Goal: Task Accomplishment & Management: Manage account settings

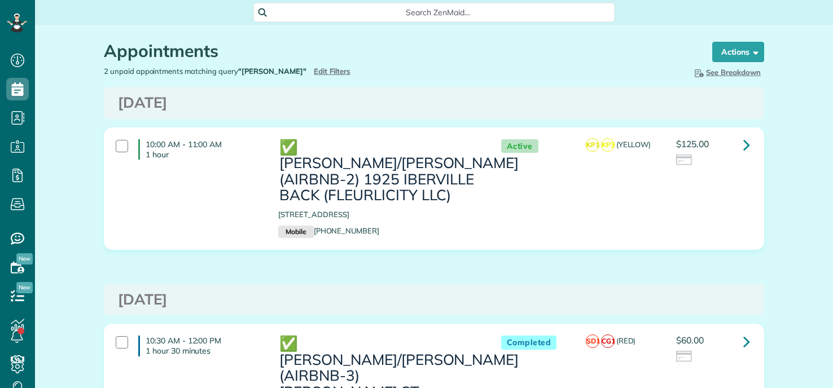
scroll to position [5, 5]
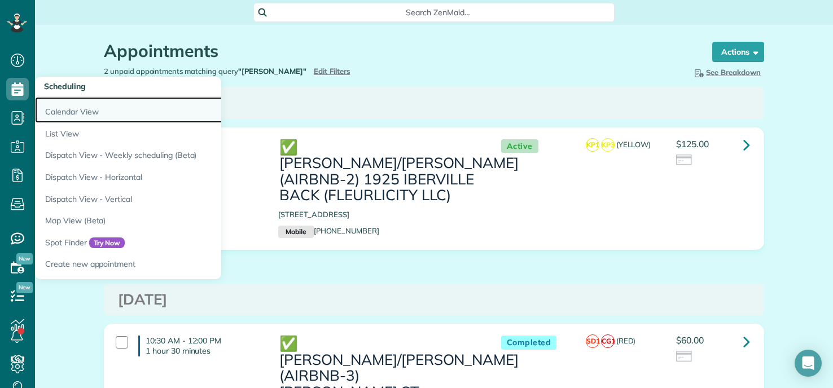
click at [91, 110] on link "Calendar View" at bounding box center [176, 110] width 282 height 26
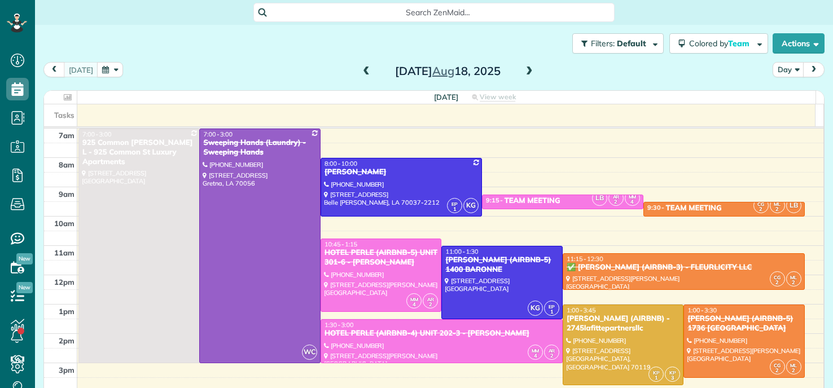
scroll to position [5, 5]
click at [400, 183] on div at bounding box center [401, 188] width 160 height 58
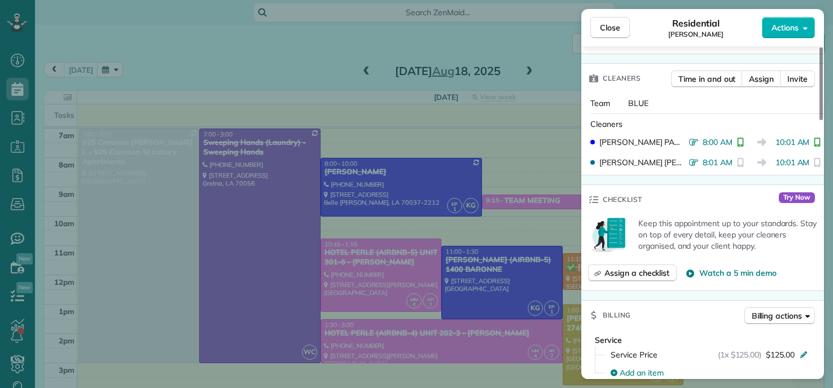
scroll to position [512, 0]
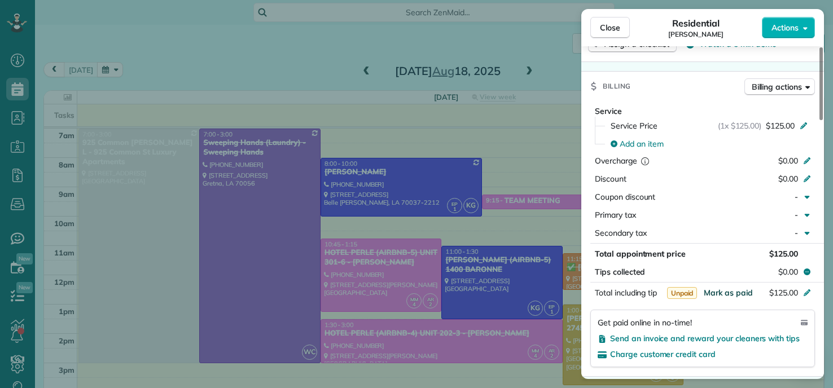
click at [726, 295] on span "Mark as paid" at bounding box center [728, 293] width 49 height 10
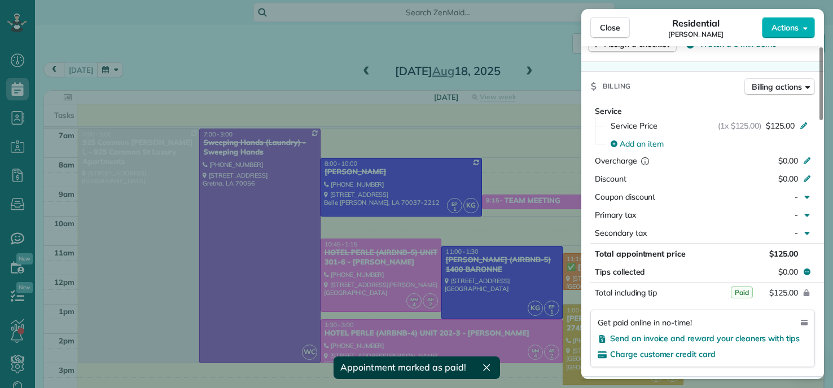
click at [286, 58] on div "Close Residential MARY BRAUD Actions Status Completed MARY BRAUD · Open profile…" at bounding box center [416, 194] width 833 height 388
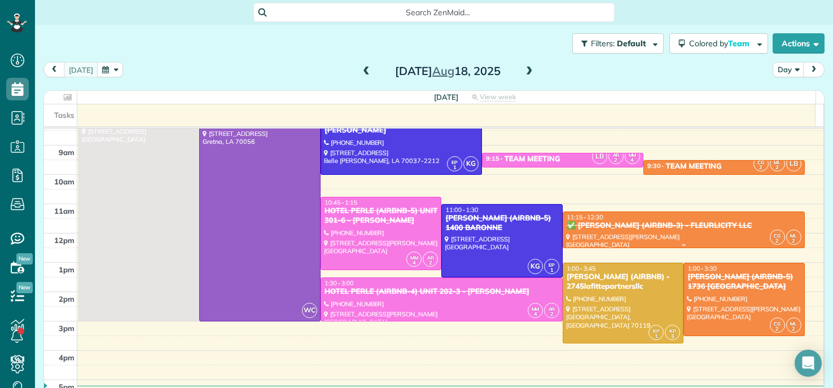
scroll to position [113, 0]
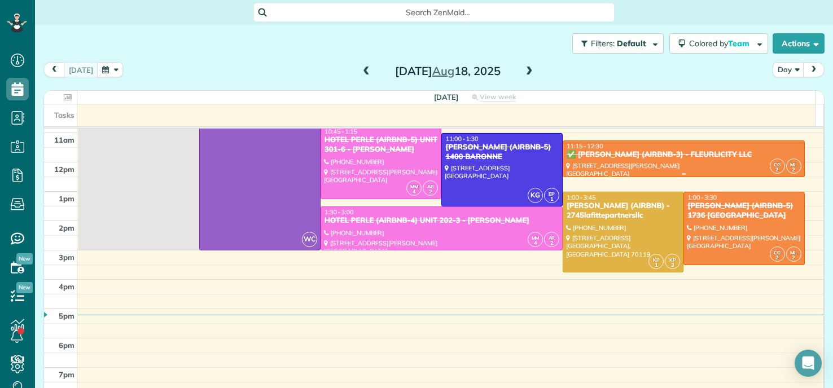
click at [650, 151] on div "✅ [PERSON_NAME] (AIRBNB-3) - FLEURLICITY LLC" at bounding box center [683, 155] width 235 height 10
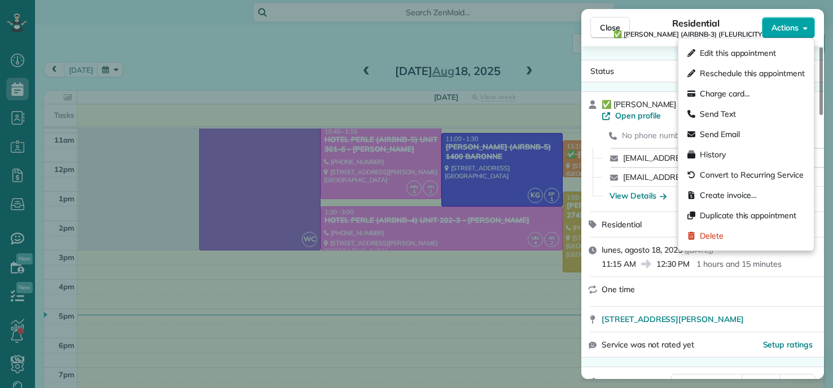
click at [777, 31] on span "Actions" at bounding box center [785, 27] width 27 height 11
click at [695, 195] on icon at bounding box center [692, 195] width 8 height 8
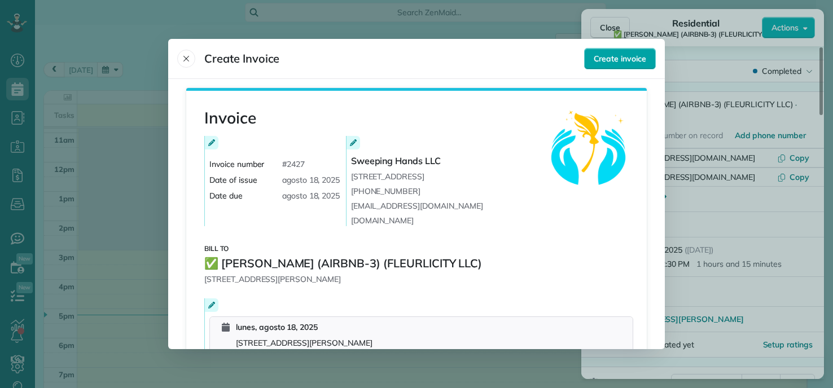
click at [611, 56] on span "Create invoice" at bounding box center [620, 58] width 53 height 11
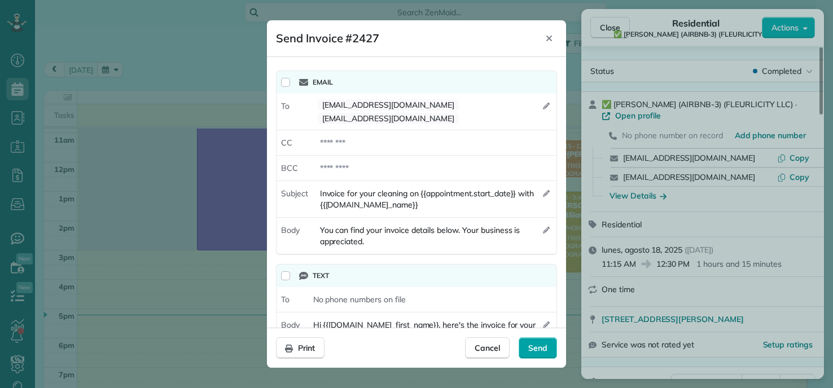
click at [544, 348] on span "Send" at bounding box center [537, 348] width 19 height 11
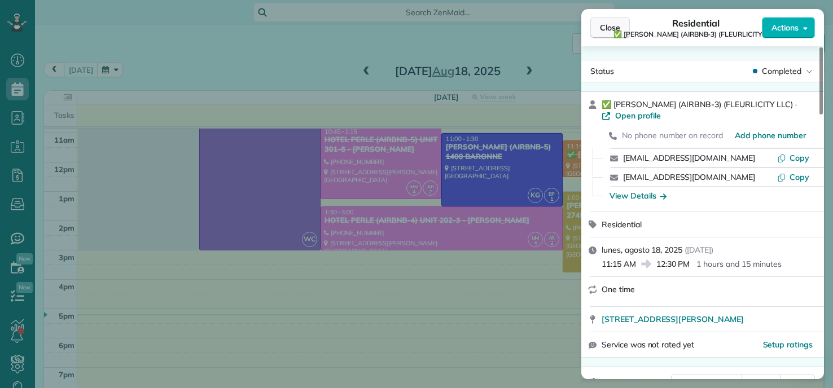
click at [604, 28] on span "Close" at bounding box center [610, 27] width 20 height 11
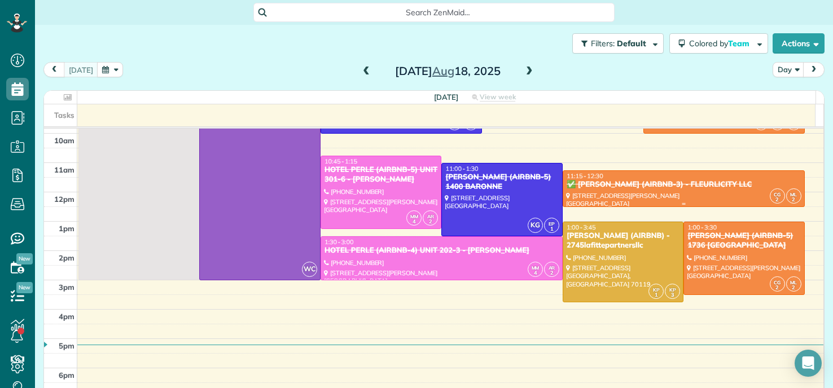
scroll to position [56, 0]
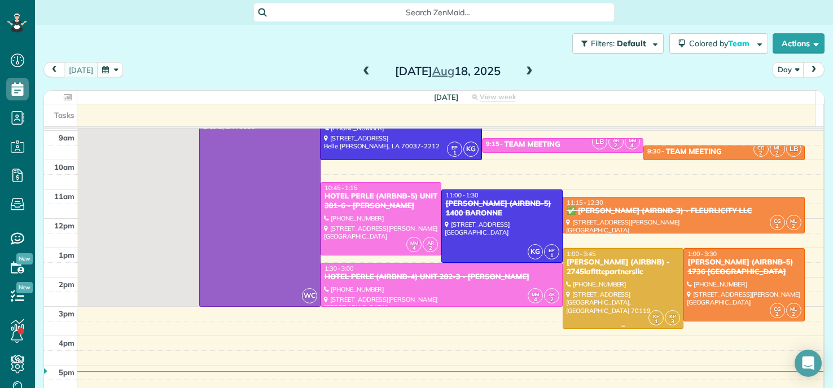
click at [596, 277] on div "[PERSON_NAME] (AIRBNB) - 2745lafittepartnersllc" at bounding box center [623, 267] width 115 height 19
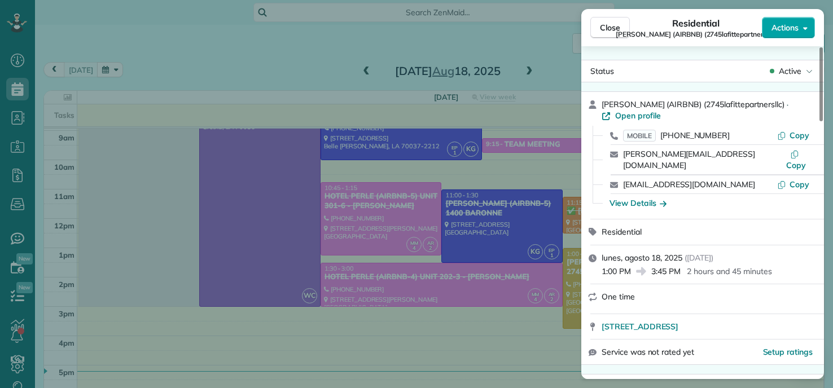
click at [797, 34] on button "Actions" at bounding box center [788, 27] width 53 height 21
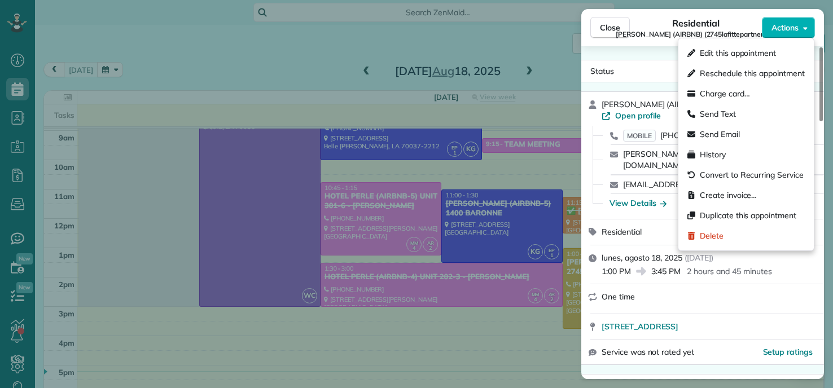
click at [724, 195] on span "Create invoice…" at bounding box center [728, 195] width 57 height 11
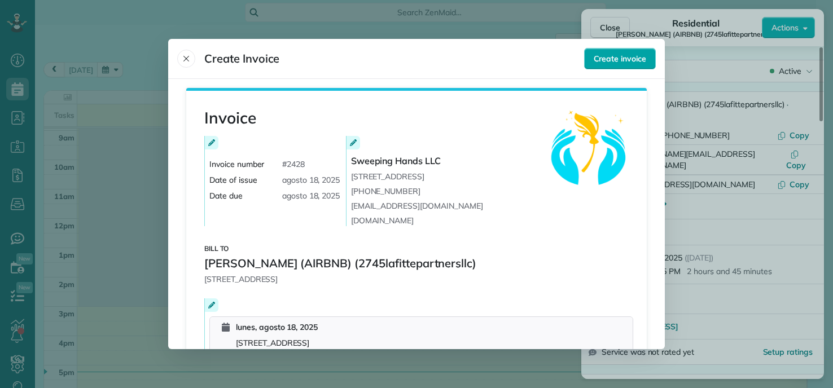
click at [624, 53] on span "Create invoice" at bounding box center [620, 58] width 53 height 11
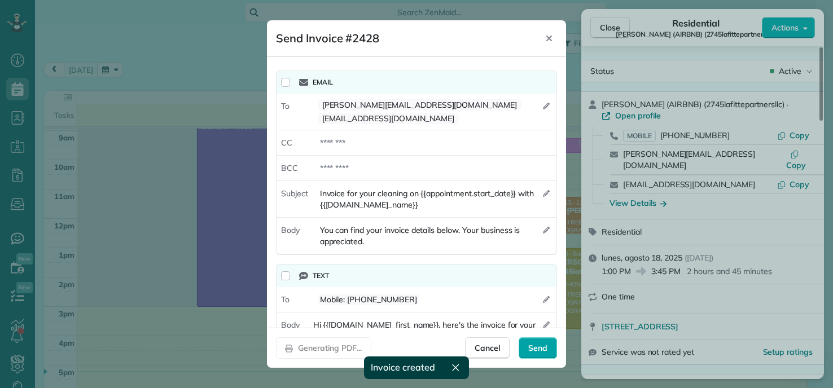
click at [538, 350] on span "Send" at bounding box center [537, 348] width 19 height 11
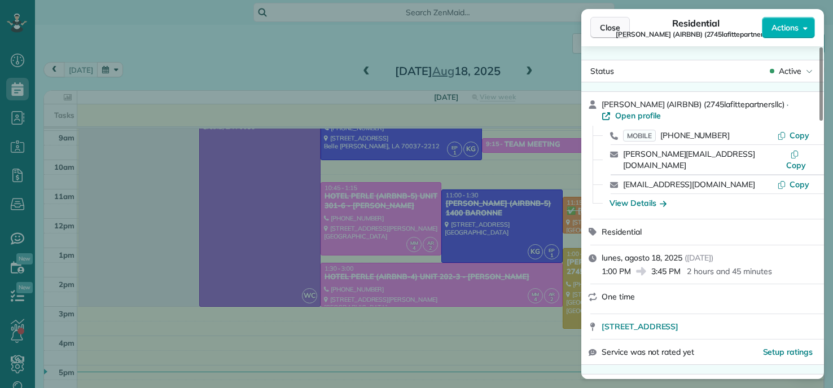
click at [600, 25] on span "Close" at bounding box center [610, 27] width 20 height 11
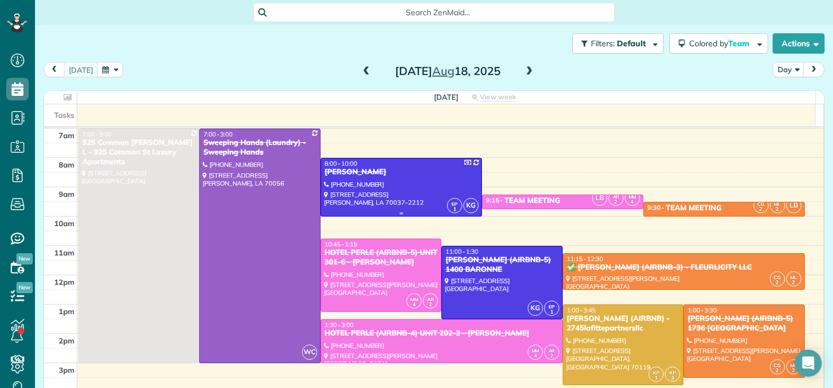
scroll to position [56, 0]
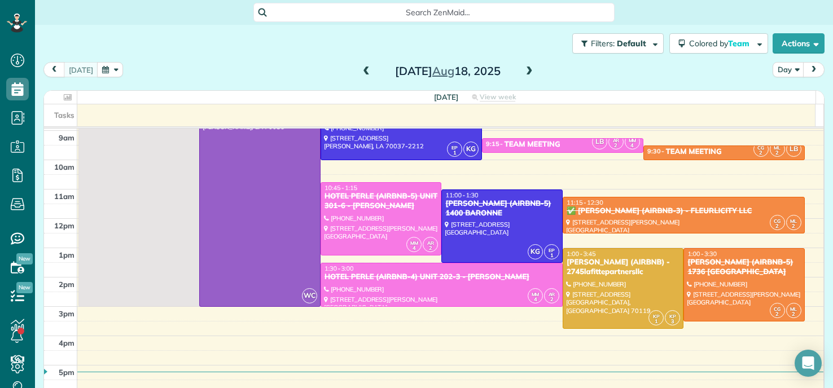
click at [362, 70] on span at bounding box center [366, 72] width 12 height 10
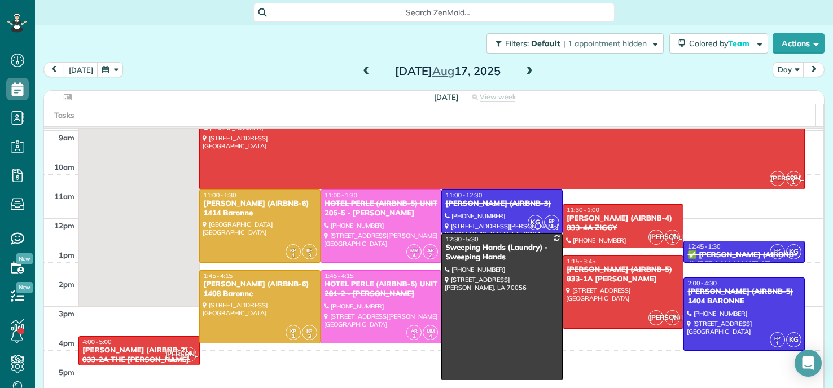
click at [360, 72] on span at bounding box center [366, 72] width 12 height 10
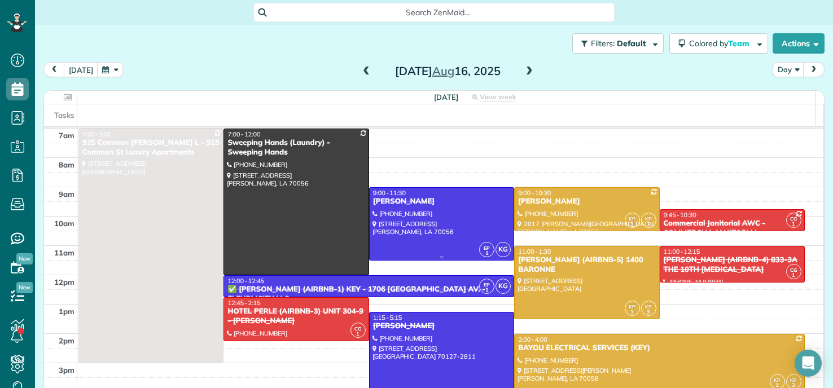
click at [447, 216] on div at bounding box center [442, 224] width 144 height 72
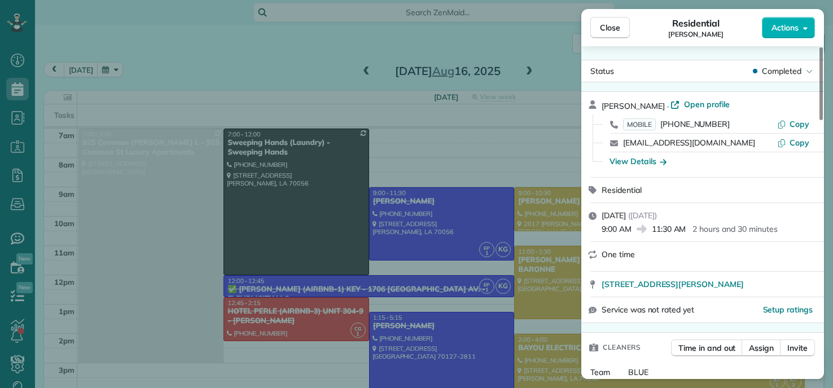
click at [773, 42] on div "Close Residential RONA MARSHALL Actions" at bounding box center [703, 27] width 243 height 37
click at [774, 37] on button "Actions" at bounding box center [788, 27] width 53 height 21
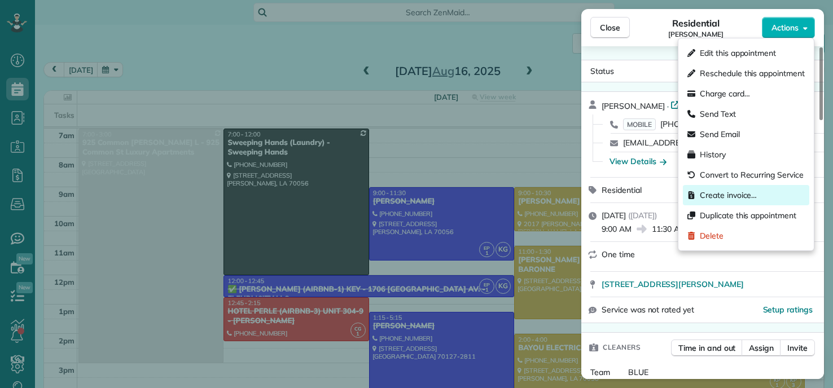
click at [718, 195] on span "Create invoice…" at bounding box center [728, 195] width 57 height 11
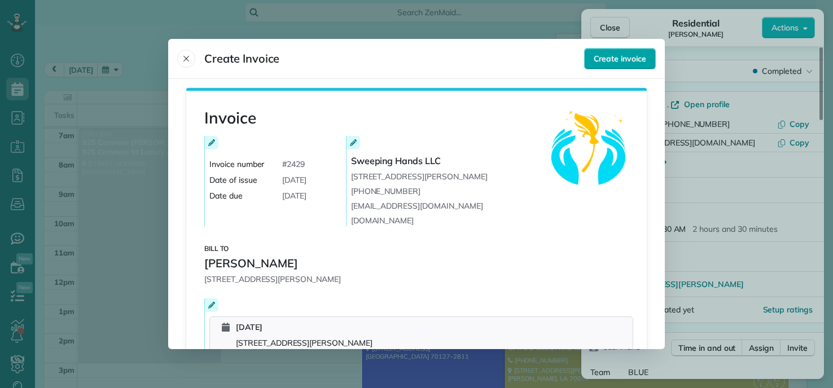
click at [635, 58] on span "Create invoice" at bounding box center [620, 58] width 53 height 11
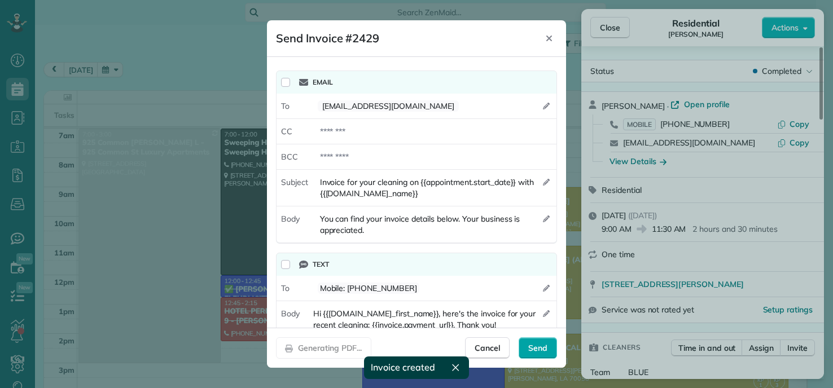
click at [532, 343] on span "Send" at bounding box center [537, 348] width 19 height 11
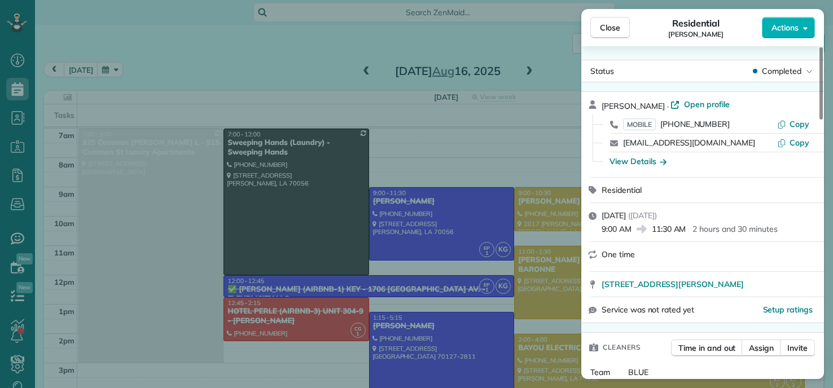
click at [384, 250] on div "Close Residential RONA MARSHALL Actions Status Completed RONA MARSHALL · Open p…" at bounding box center [416, 194] width 833 height 388
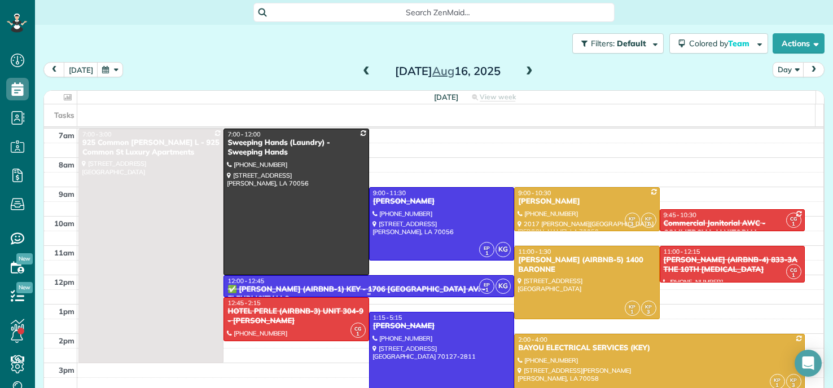
click at [335, 286] on div "✅ [PERSON_NAME] (AIRBNB-1) KEY - 1706 [GEOGRAPHIC_DATA] AV. - FLEURLICITY LLC" at bounding box center [369, 294] width 284 height 19
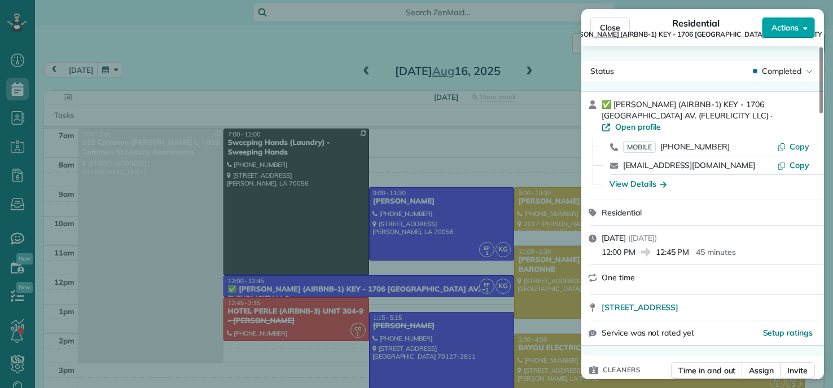
click at [786, 30] on span "Actions" at bounding box center [785, 27] width 27 height 11
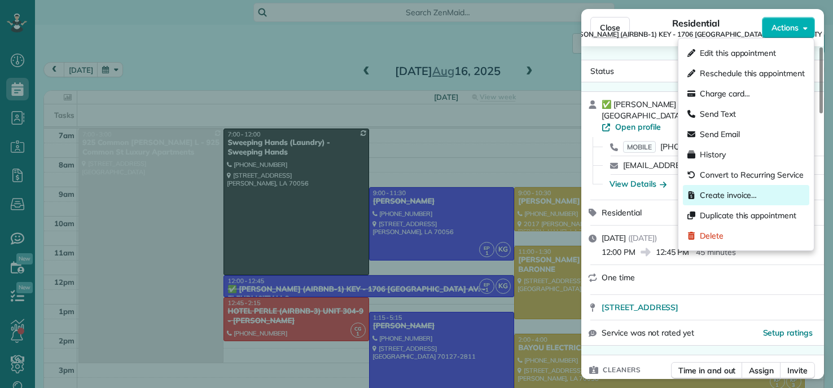
click at [708, 194] on span "Create invoice…" at bounding box center [728, 195] width 57 height 11
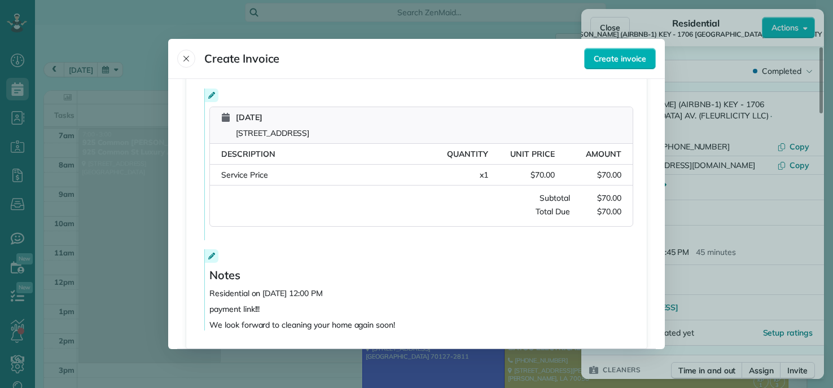
scroll to position [260, 0]
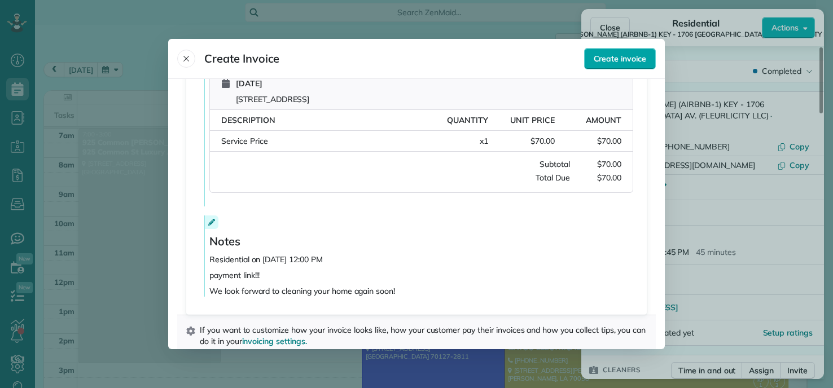
click at [606, 65] on button "Create invoice" at bounding box center [620, 58] width 72 height 21
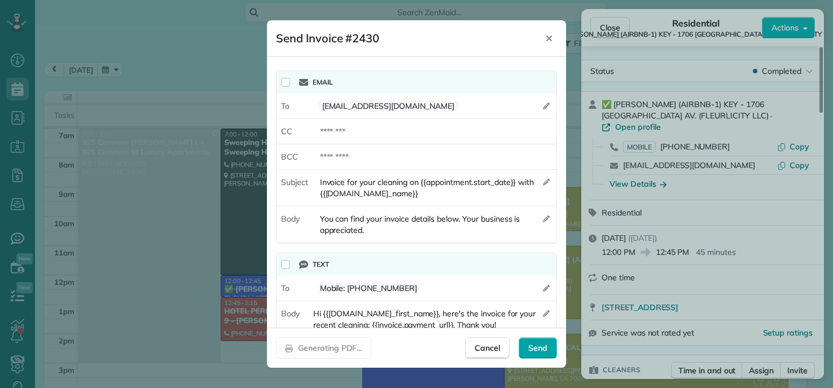
click at [538, 348] on span "Send" at bounding box center [537, 348] width 19 height 11
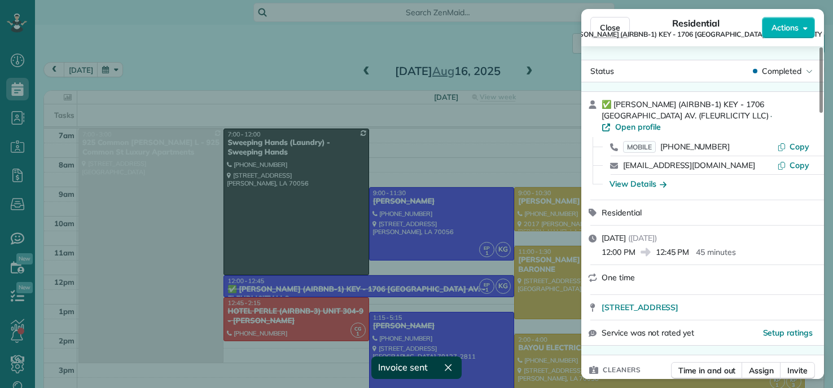
click at [208, 52] on div "Close Residential ✅ NELSON RICHARD (AIRBNB-1) KEY - 1706 POLAND AV. (FLEURLICIT…" at bounding box center [416, 194] width 833 height 388
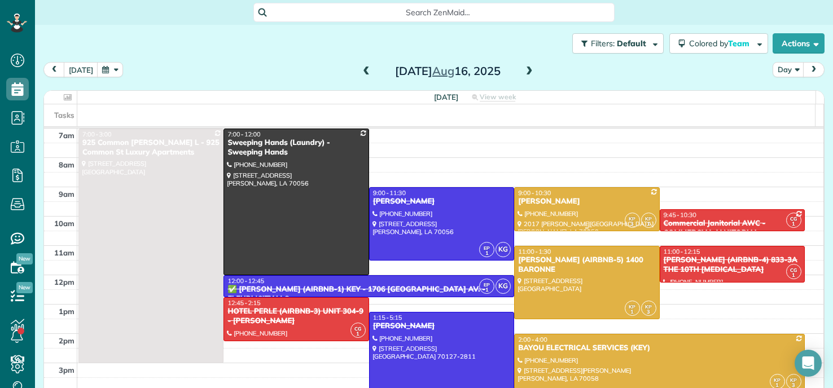
click at [561, 222] on div at bounding box center [587, 209] width 144 height 43
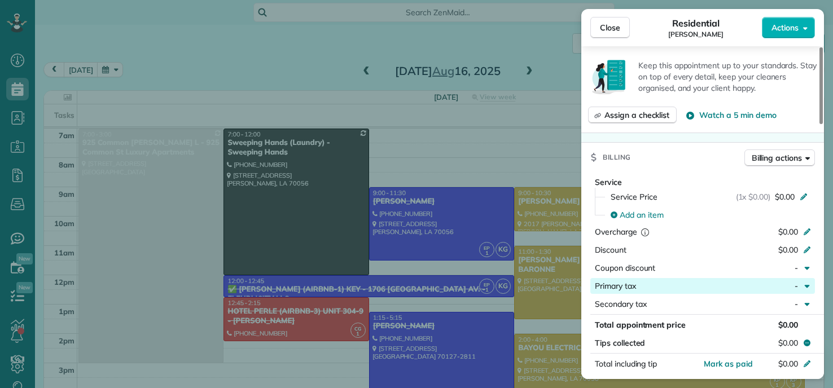
scroll to position [508, 0]
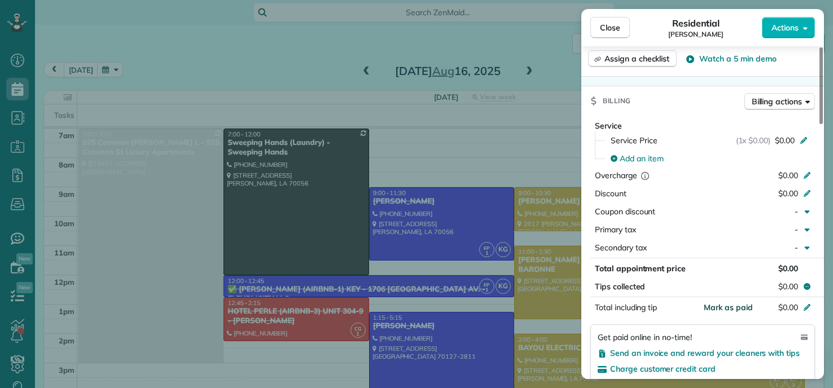
click at [726, 303] on span "Mark as paid" at bounding box center [728, 308] width 49 height 10
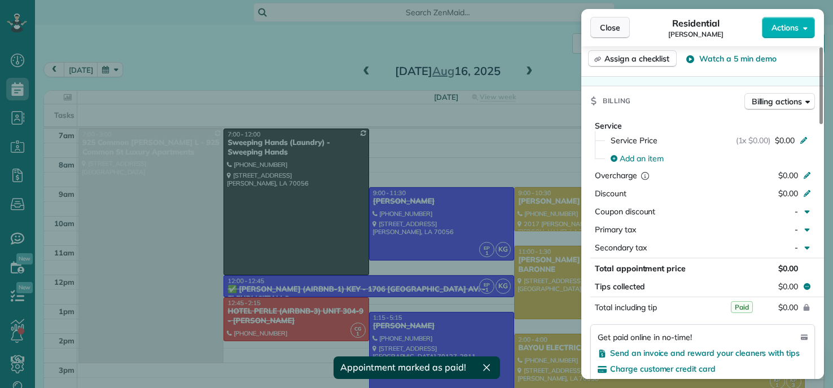
drag, startPoint x: 607, startPoint y: 24, endPoint x: 386, endPoint y: 49, distance: 222.2
click at [606, 24] on span "Close" at bounding box center [610, 27] width 20 height 11
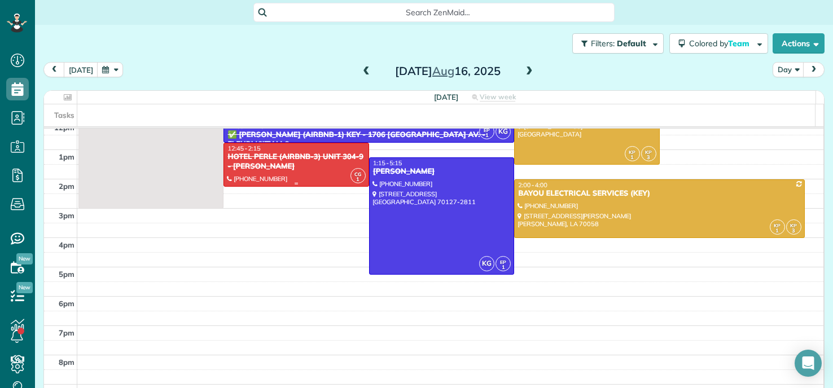
scroll to position [169, 0]
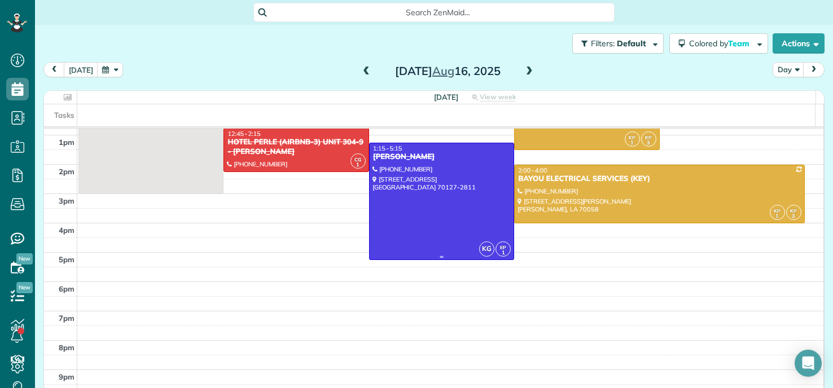
click at [405, 195] on div at bounding box center [442, 201] width 144 height 116
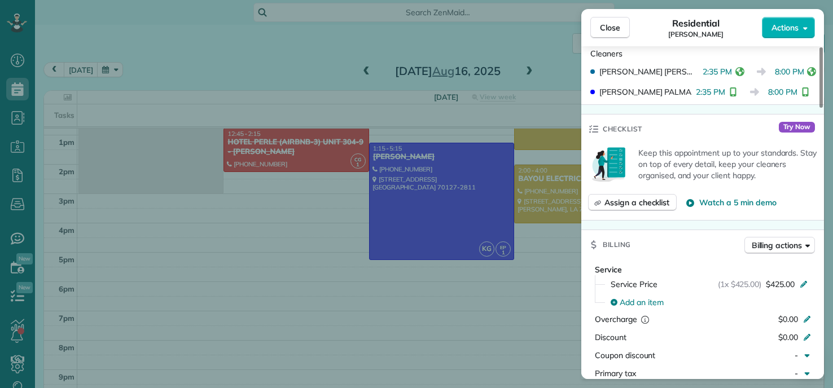
scroll to position [457, 0]
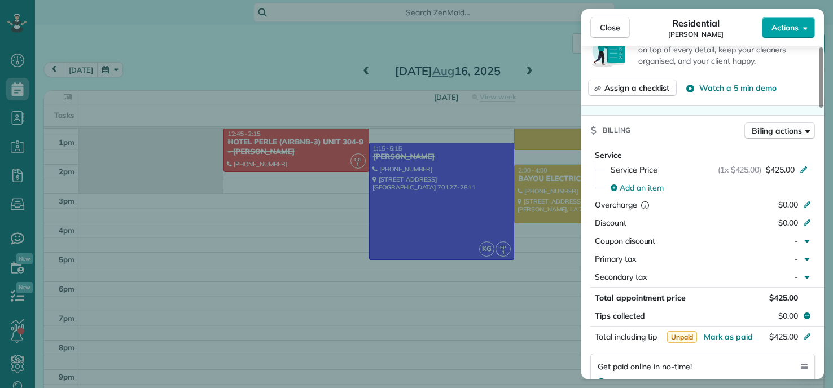
click at [793, 28] on span "Actions" at bounding box center [785, 27] width 27 height 11
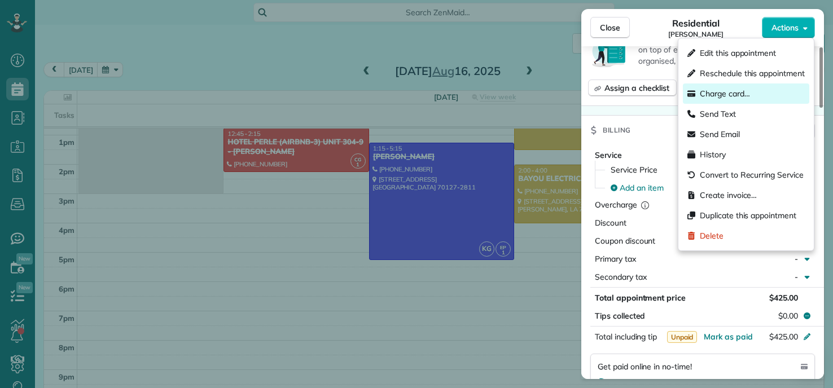
click at [723, 95] on span "Charge card…" at bounding box center [725, 93] width 50 height 11
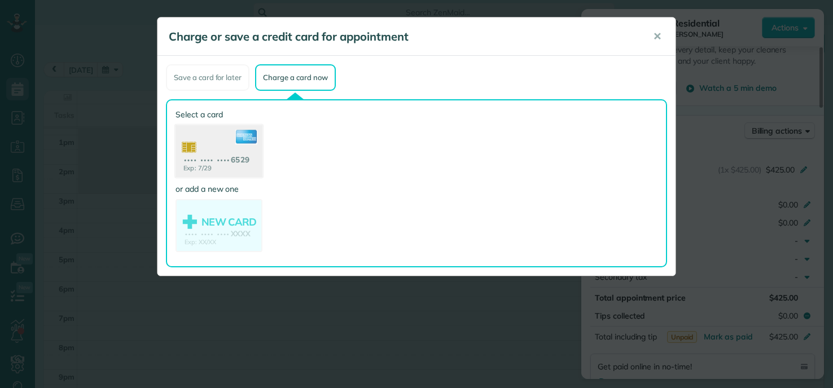
click at [210, 148] on use at bounding box center [219, 152] width 87 height 55
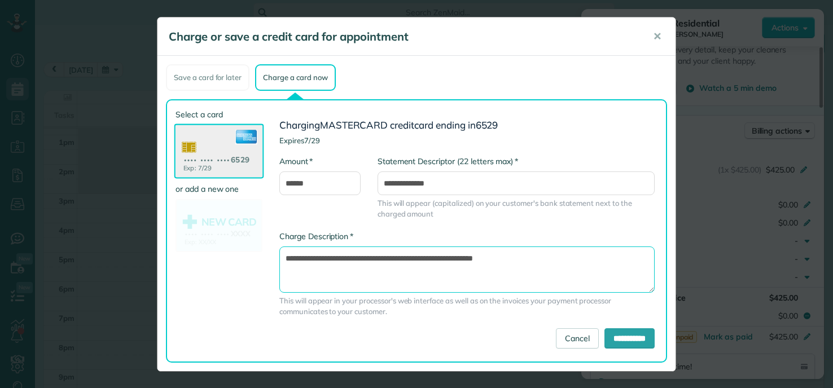
click at [438, 258] on textarea "**********" at bounding box center [466, 270] width 375 height 46
type textarea "**********"
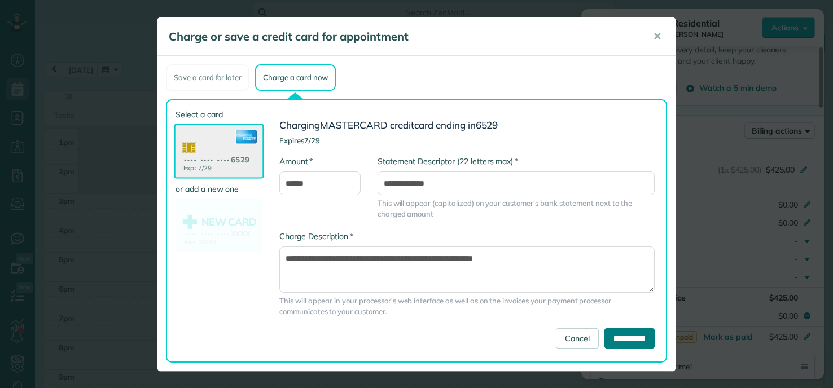
click at [640, 338] on input "**********" at bounding box center [630, 339] width 50 height 20
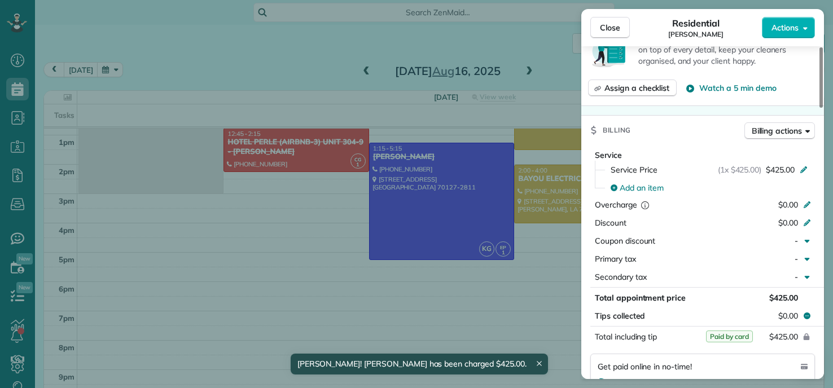
click at [186, 38] on div "Close Residential ROMY SAMUEL Actions Status Completed ROMY SAMUEL · Open profi…" at bounding box center [416, 194] width 833 height 388
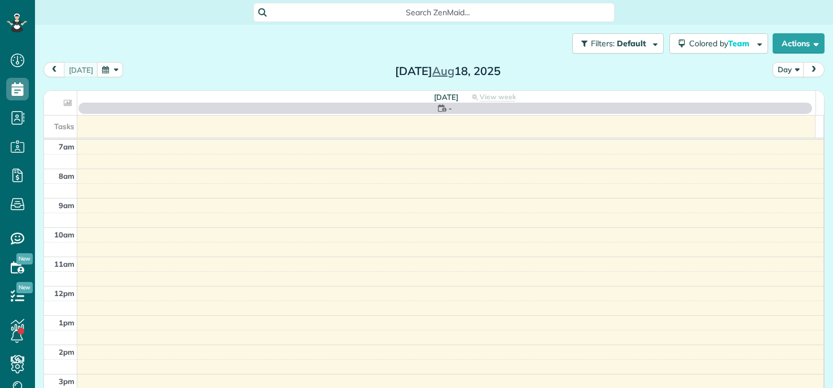
scroll to position [5, 5]
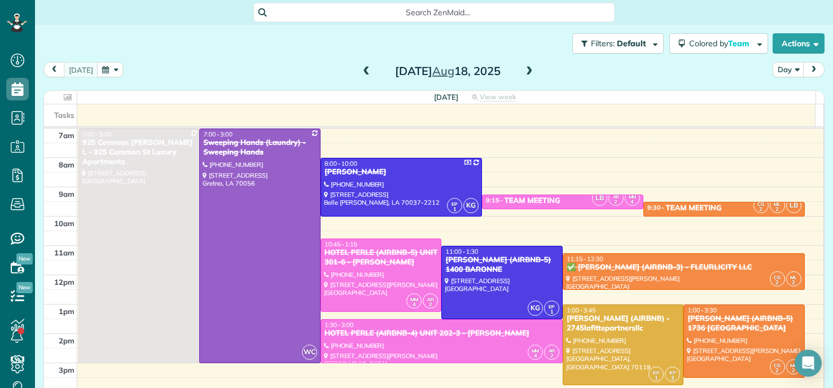
click at [360, 69] on span at bounding box center [366, 72] width 12 height 10
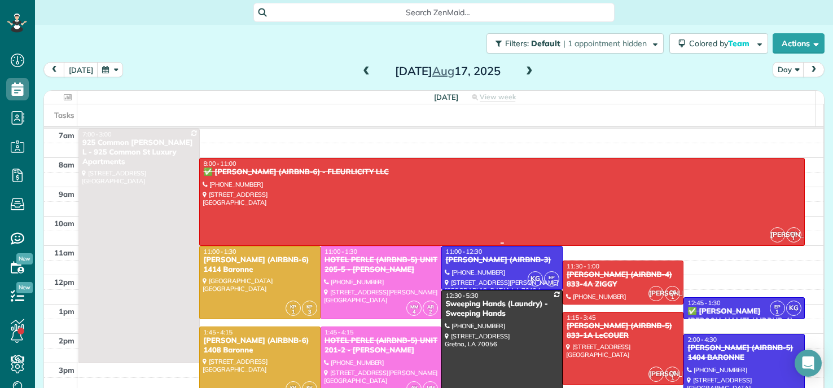
scroll to position [56, 0]
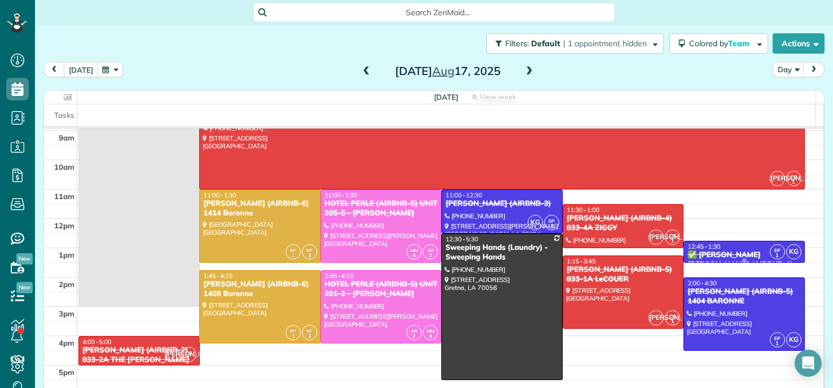
click at [716, 248] on div "12:45 - 1:30" at bounding box center [744, 247] width 115 height 8
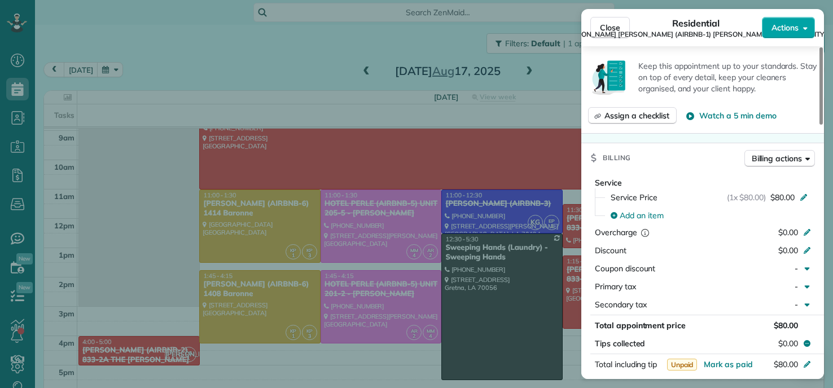
scroll to position [456, 0]
click at [797, 26] on span "Actions" at bounding box center [785, 27] width 27 height 11
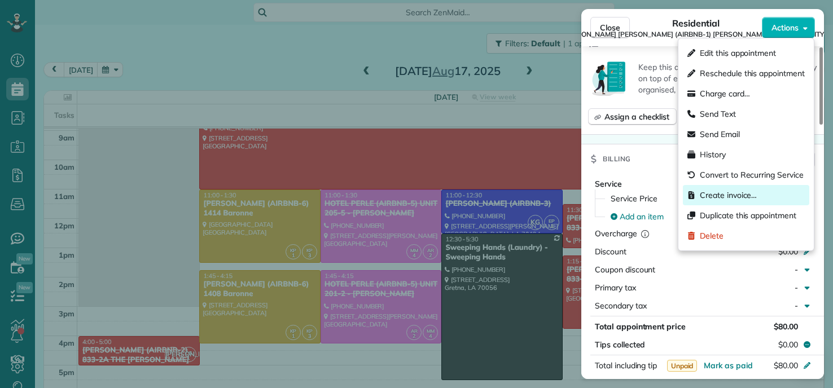
click at [736, 195] on span "Create invoice…" at bounding box center [728, 195] width 57 height 11
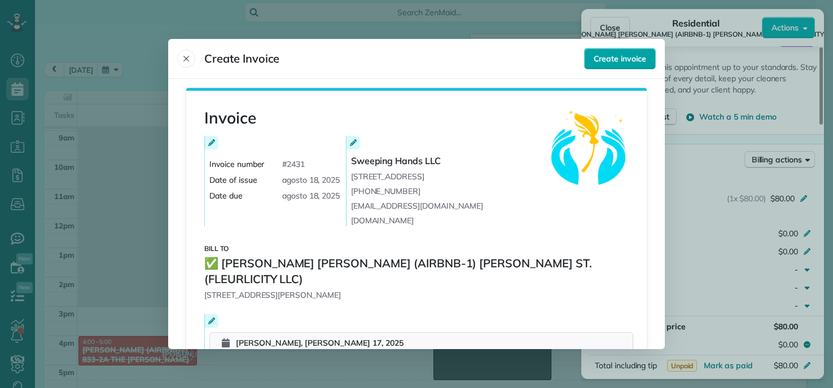
click at [621, 59] on span "Create invoice" at bounding box center [620, 58] width 53 height 11
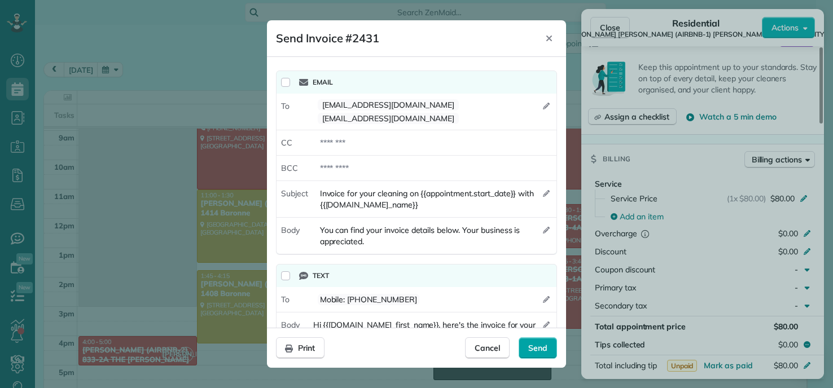
click at [529, 347] on span "Send" at bounding box center [537, 348] width 19 height 11
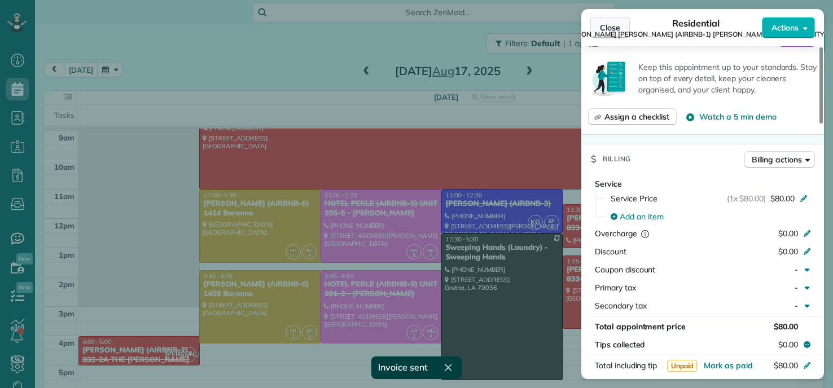
click at [606, 23] on span "Close" at bounding box center [610, 27] width 20 height 11
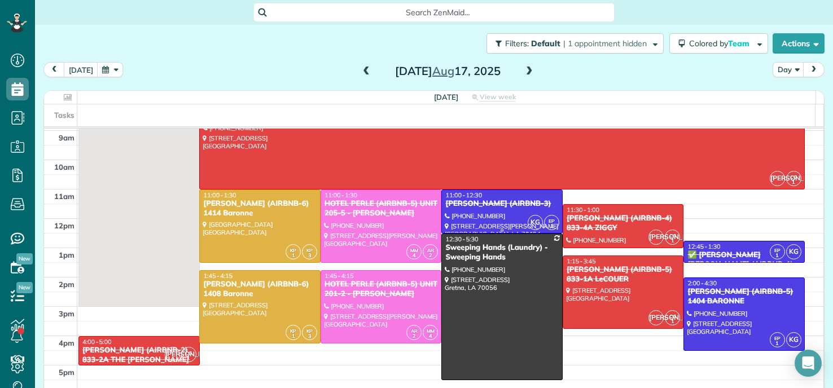
click at [461, 200] on div "[PERSON_NAME] (AIRBNB-3)" at bounding box center [502, 204] width 115 height 10
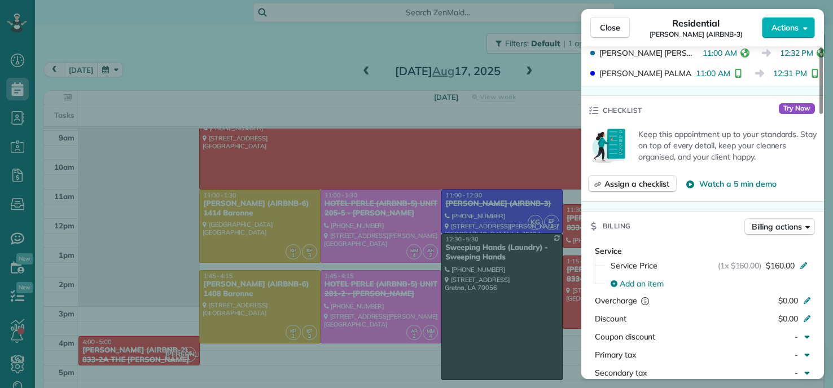
scroll to position [454, 0]
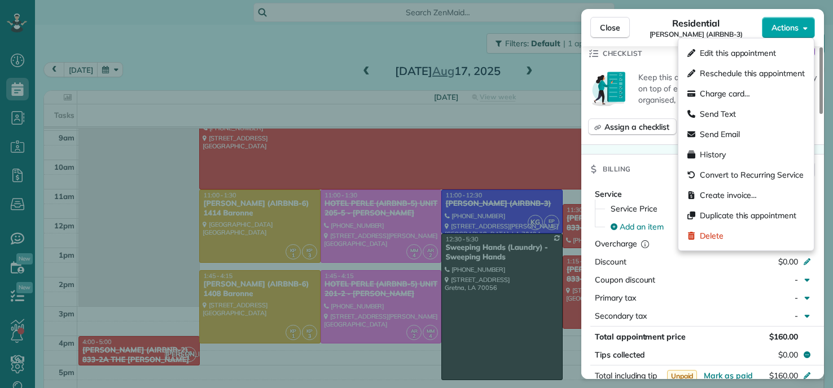
click at [793, 27] on span "Actions" at bounding box center [785, 27] width 27 height 11
click at [699, 93] on div "Charge card…" at bounding box center [719, 93] width 63 height 11
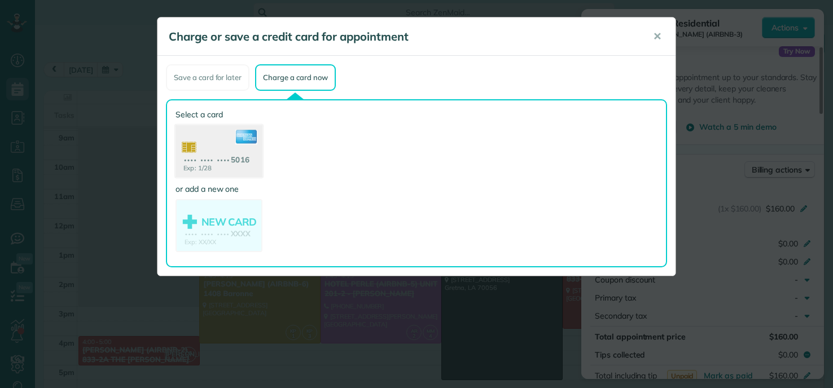
click at [237, 147] on use at bounding box center [219, 152] width 87 height 55
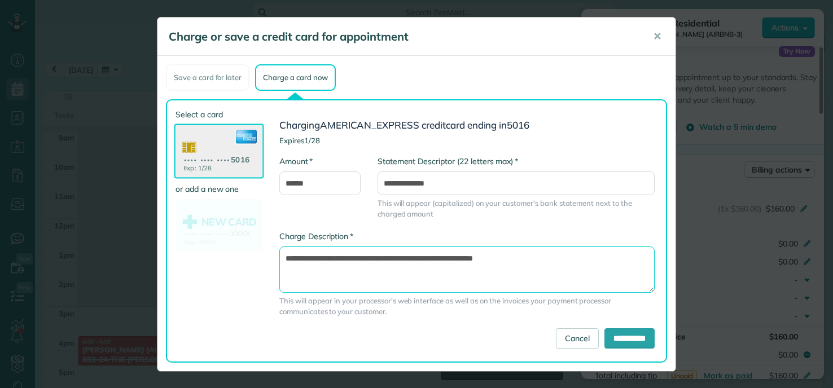
click at [438, 261] on textarea "**********" at bounding box center [466, 270] width 375 height 46
type textarea "**********"
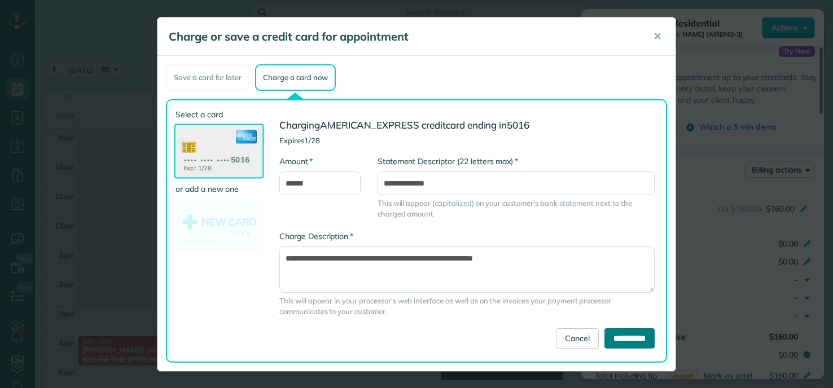
click at [605, 339] on input "**********" at bounding box center [630, 339] width 50 height 20
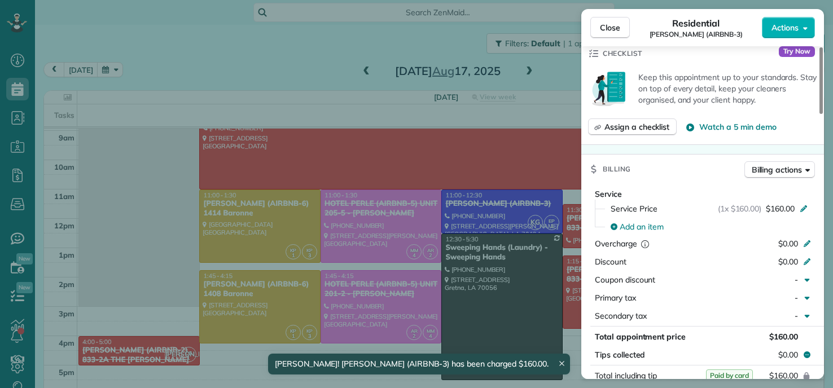
click at [160, 34] on div "Close Residential EMILY ROUNTREE (AIRBNB-3) Actions Status Completed EMILY ROUN…" at bounding box center [416, 194] width 833 height 388
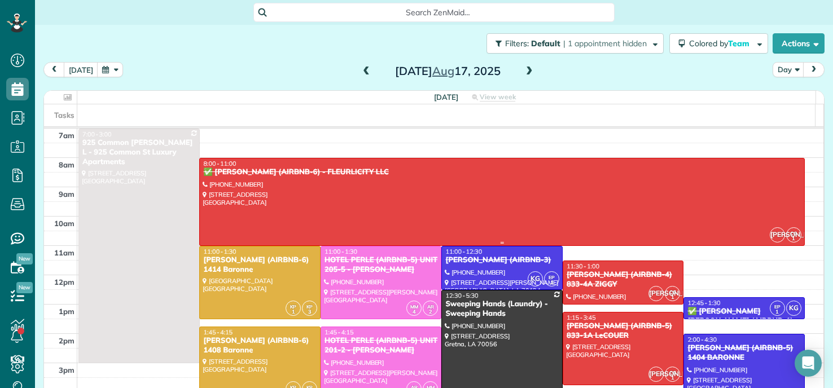
click at [446, 191] on div at bounding box center [502, 202] width 604 height 87
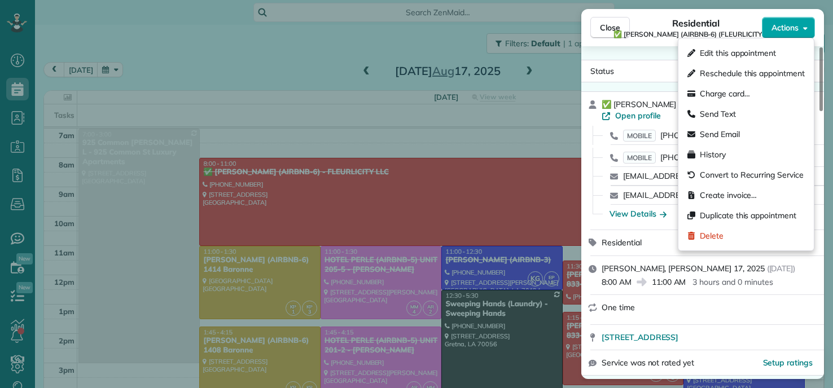
click at [787, 21] on button "Actions" at bounding box center [788, 27] width 53 height 21
click at [719, 92] on span "Charge card…" at bounding box center [725, 93] width 50 height 11
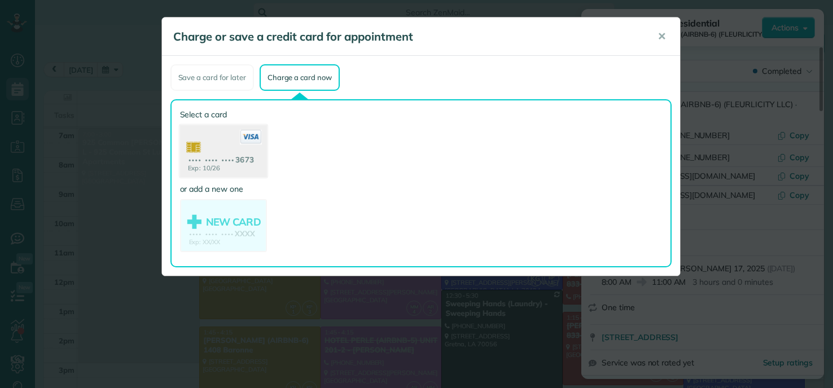
click at [204, 158] on use at bounding box center [223, 152] width 87 height 55
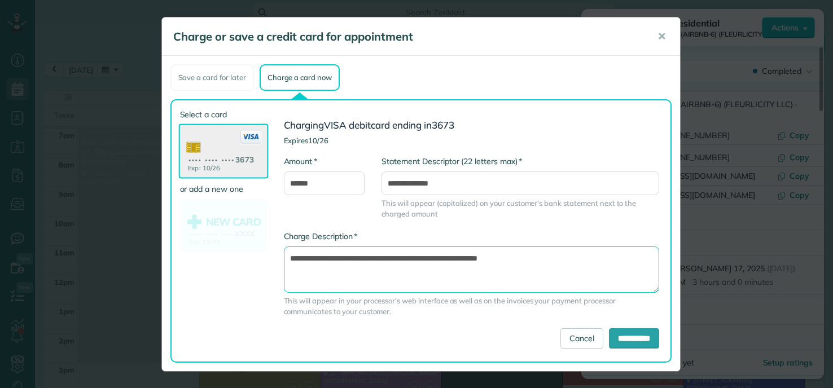
click at [444, 258] on textarea "**********" at bounding box center [471, 270] width 375 height 46
type textarea "**********"
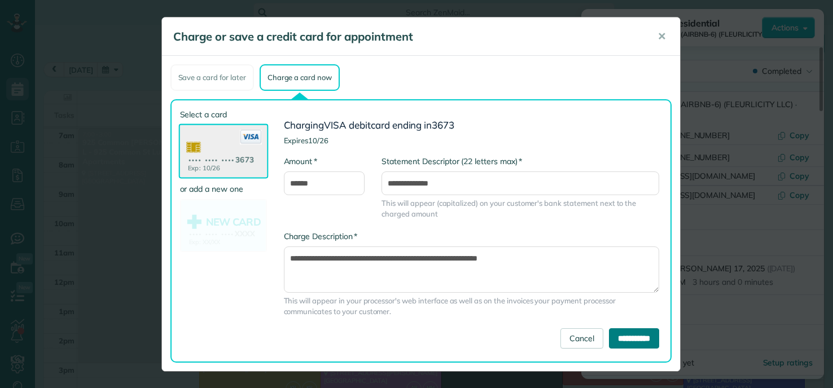
click at [627, 339] on input "**********" at bounding box center [634, 339] width 50 height 20
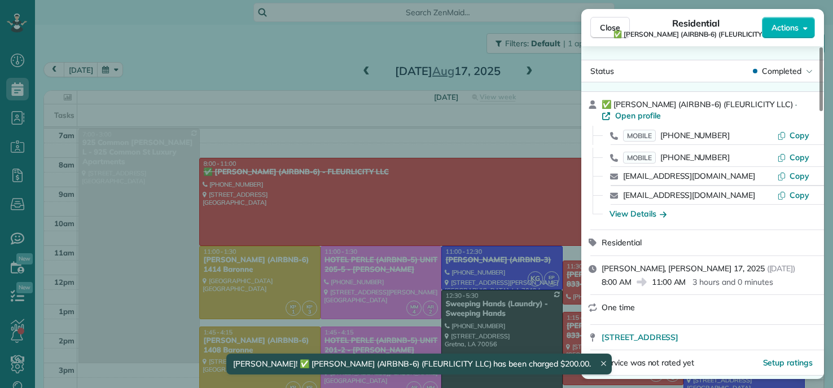
click at [183, 49] on div "Close Residential ✅ SHALONDRIA SIMPSON (AIRBNB-6) (FLEURLICITY LLC) Actions Sta…" at bounding box center [416, 194] width 833 height 388
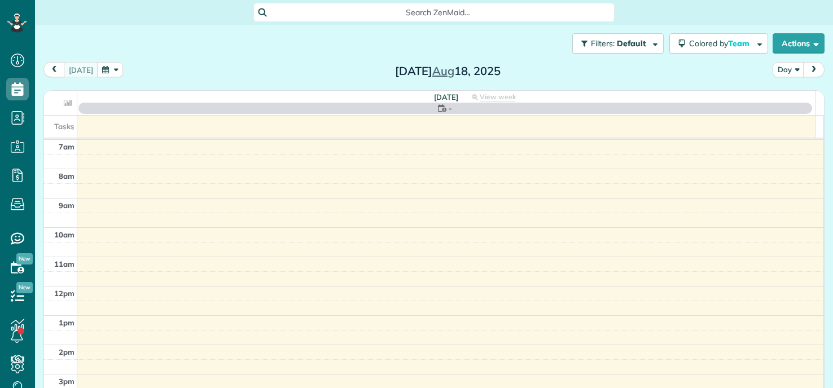
scroll to position [5, 5]
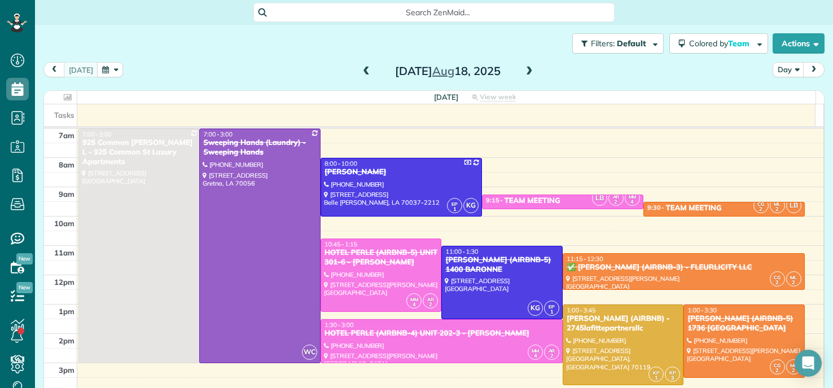
click at [360, 71] on span at bounding box center [366, 72] width 12 height 10
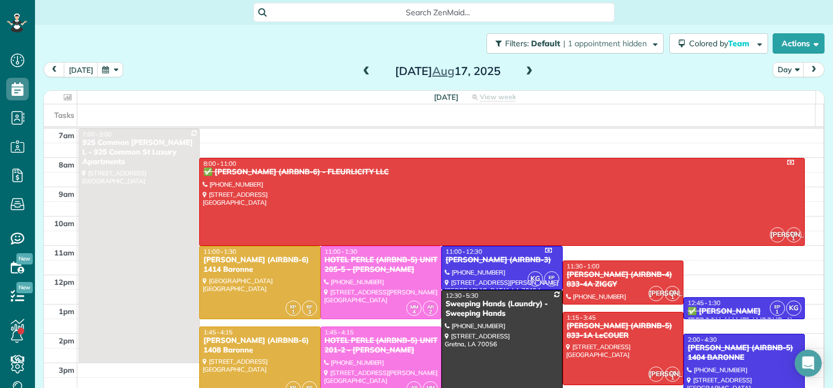
click at [361, 72] on span at bounding box center [366, 72] width 12 height 10
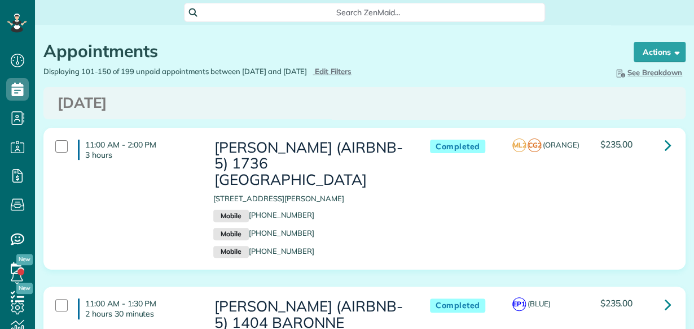
scroll to position [5, 5]
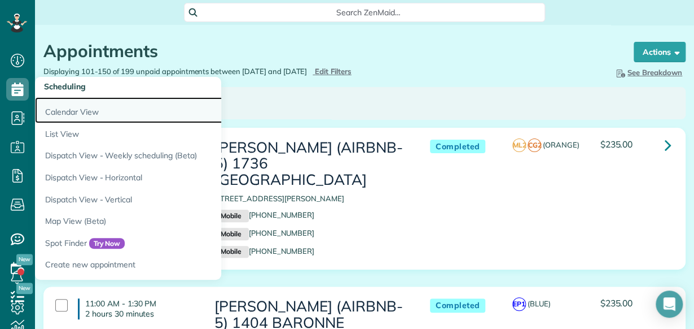
click at [90, 110] on link "Calendar View" at bounding box center [176, 110] width 282 height 26
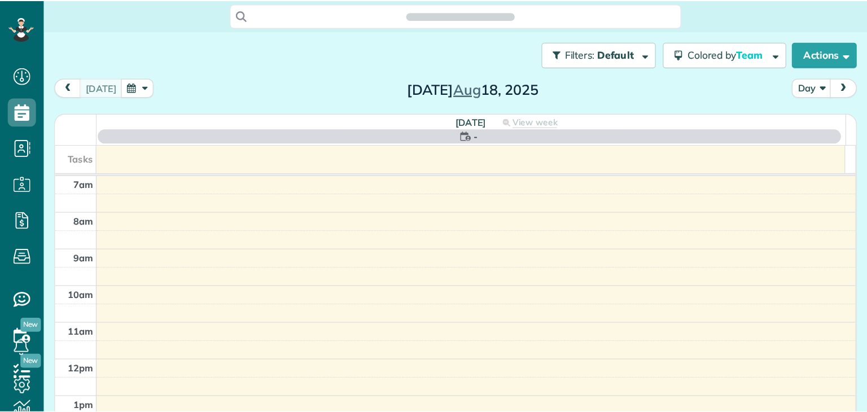
scroll to position [5, 5]
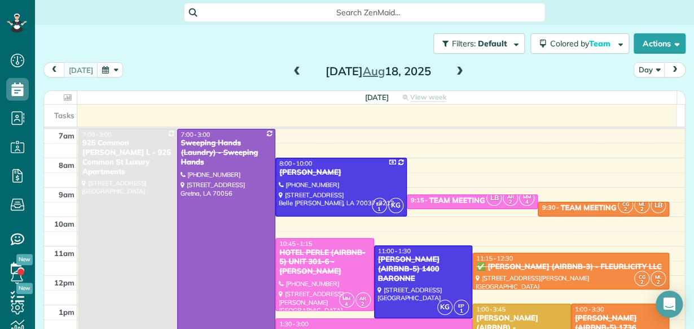
click at [291, 73] on span at bounding box center [297, 72] width 12 height 10
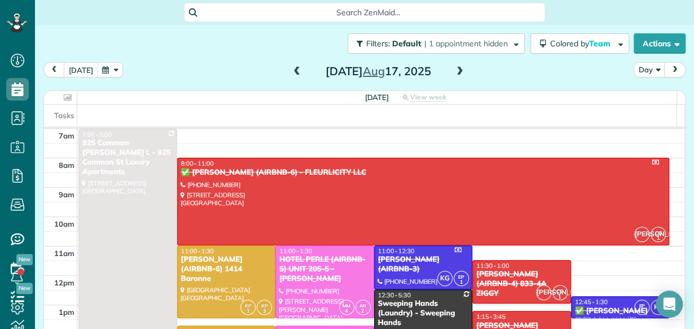
click at [291, 73] on span at bounding box center [297, 72] width 12 height 10
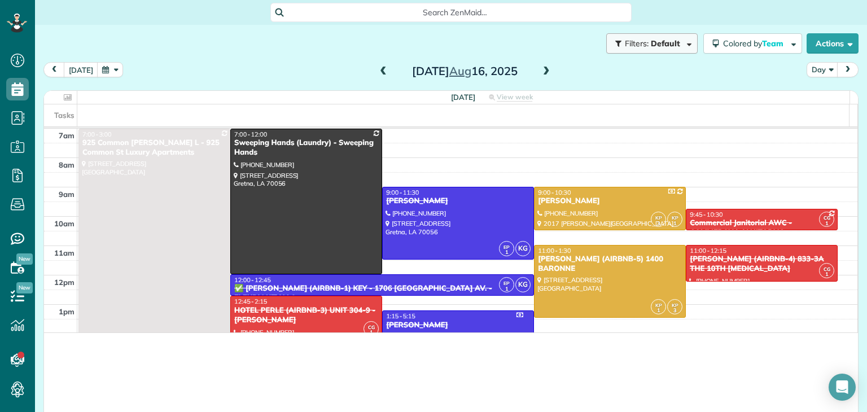
scroll to position [412, 34]
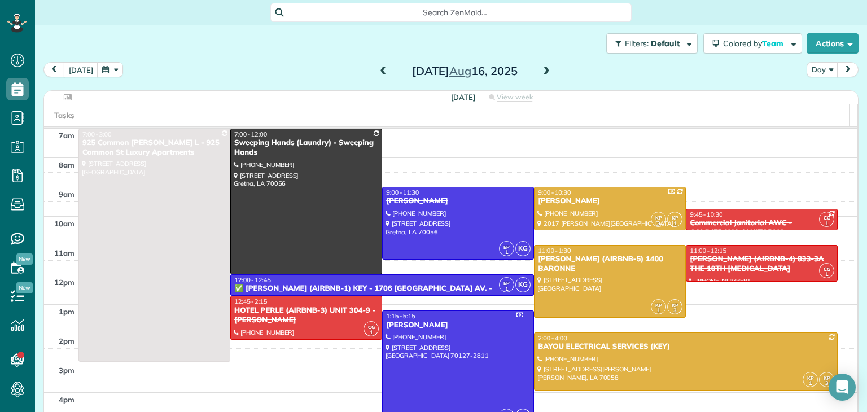
click at [541, 65] on span at bounding box center [546, 71] width 12 height 17
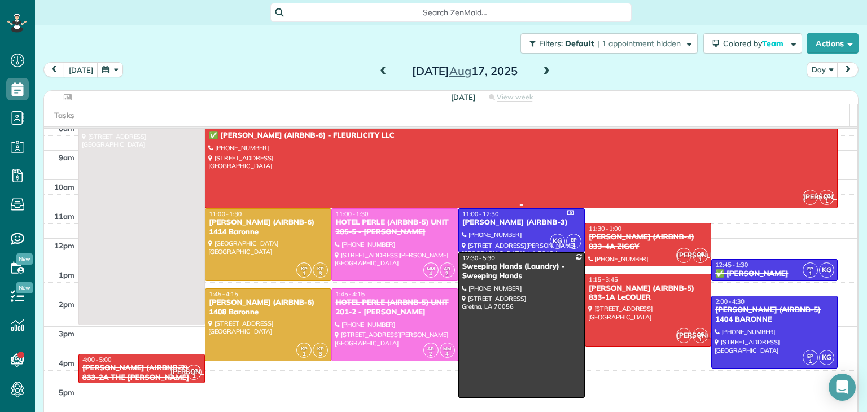
scroll to position [56, 0]
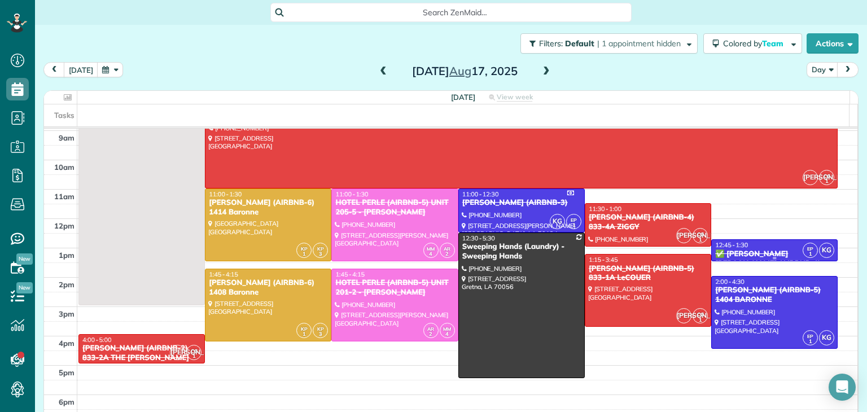
click at [694, 250] on div "✅ [PERSON_NAME] [PERSON_NAME] (AIRBNB-1) [PERSON_NAME] ST. - FLEURLICITY LLC" at bounding box center [775, 269] width 120 height 38
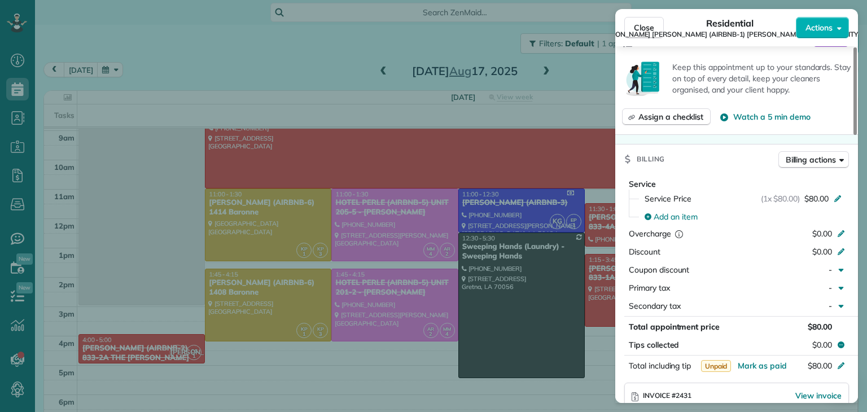
scroll to position [628, 0]
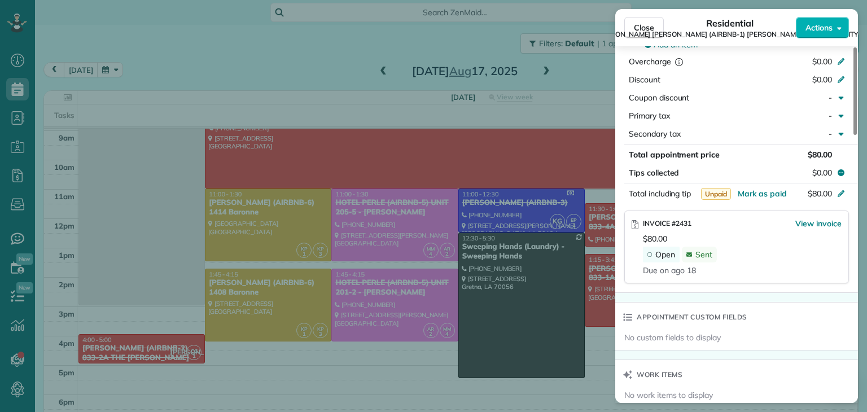
click at [412, 49] on div "Close Residential ✅ [PERSON_NAME] [PERSON_NAME] (AIRBNB-1) [PERSON_NAME] ST. (F…" at bounding box center [433, 206] width 867 height 412
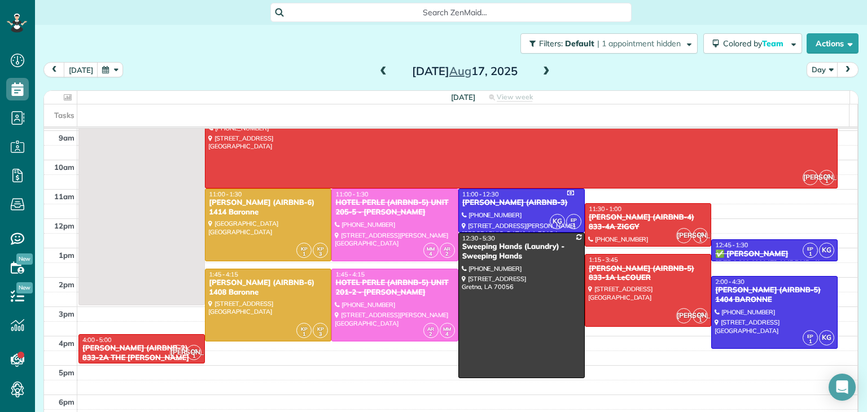
click at [540, 70] on span at bounding box center [546, 72] width 12 height 10
